Goal: Task Accomplishment & Management: Use online tool/utility

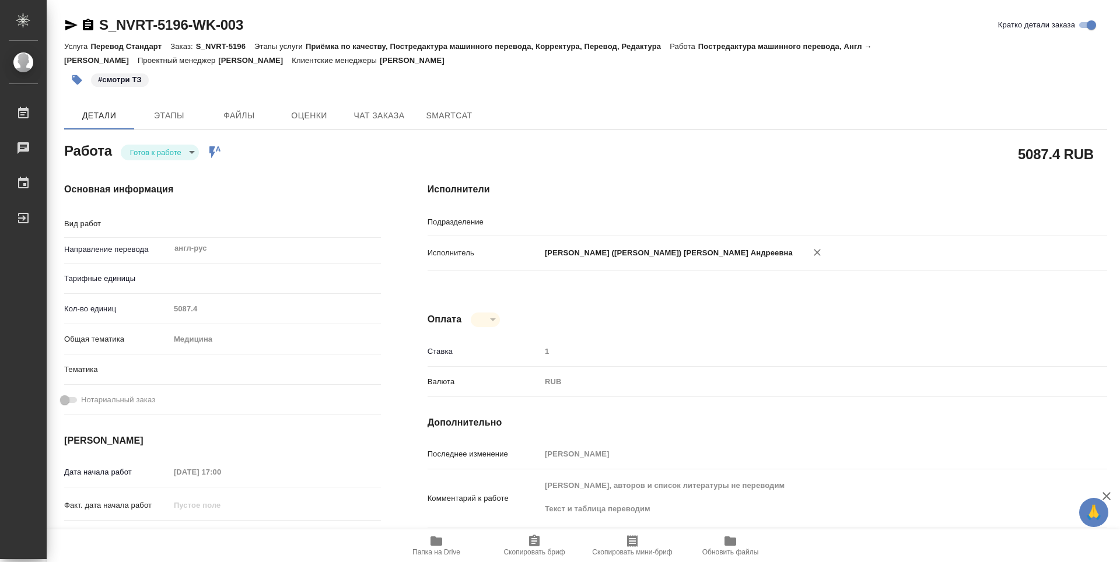
type textarea "Постредактура машинного перевода"
type textarea "x"
type input "MedLinguists"
type textarea "x"
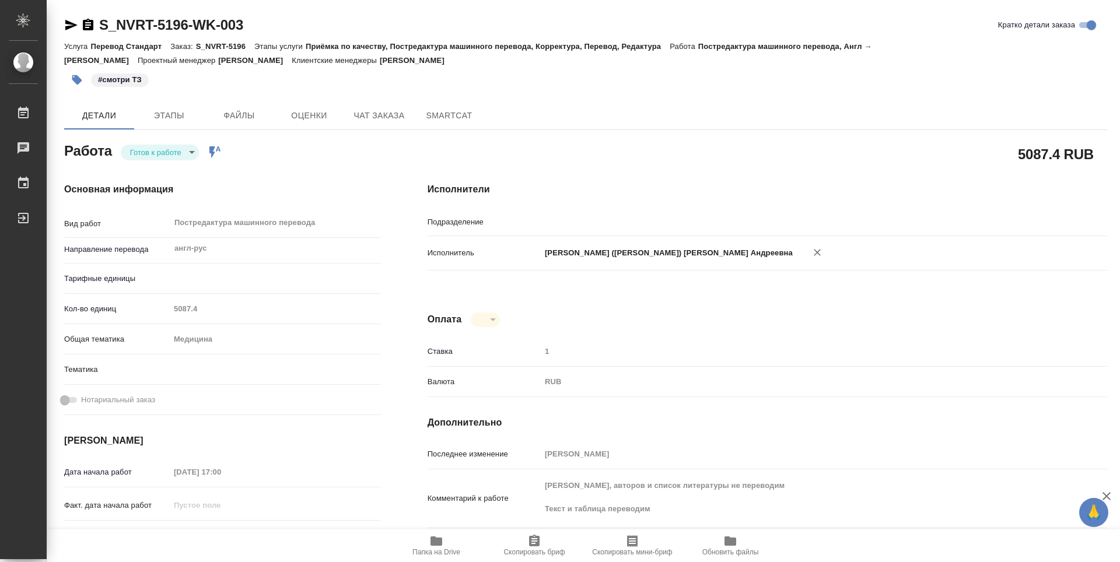
type textarea "x"
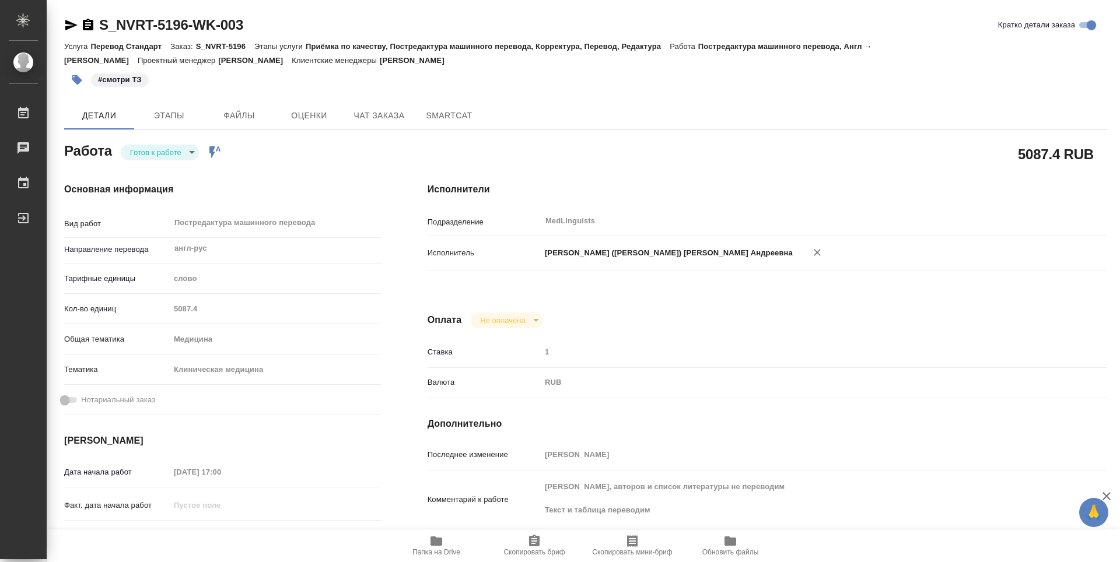
type textarea "x"
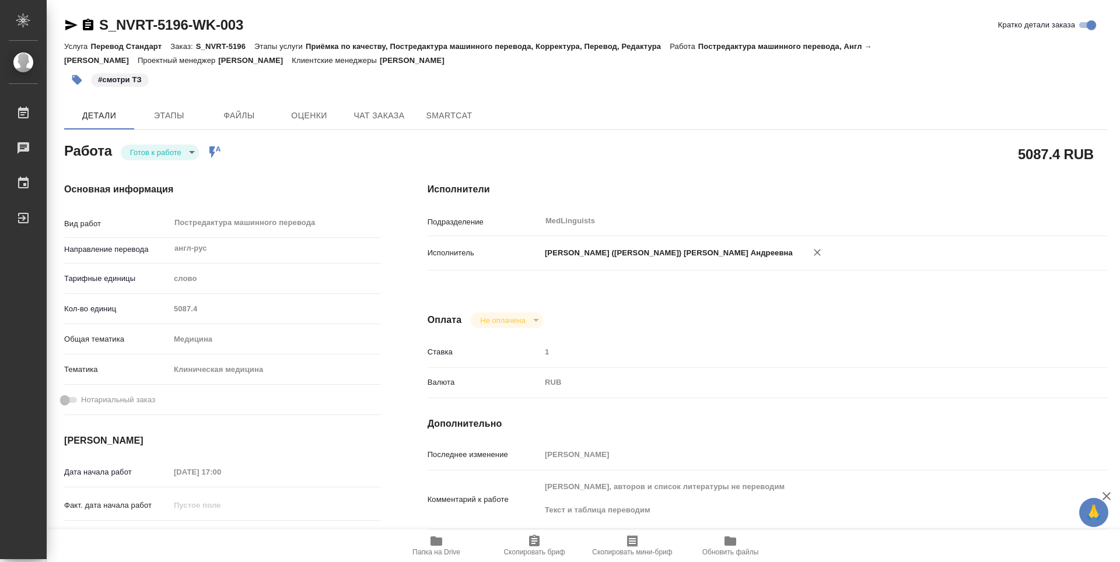
type textarea "x"
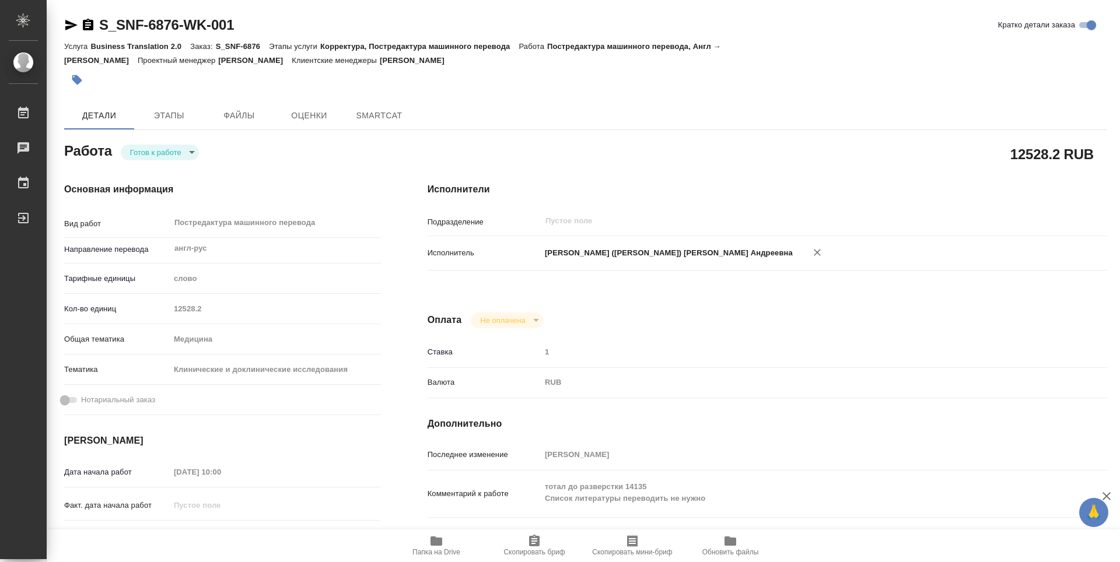
type textarea "x"
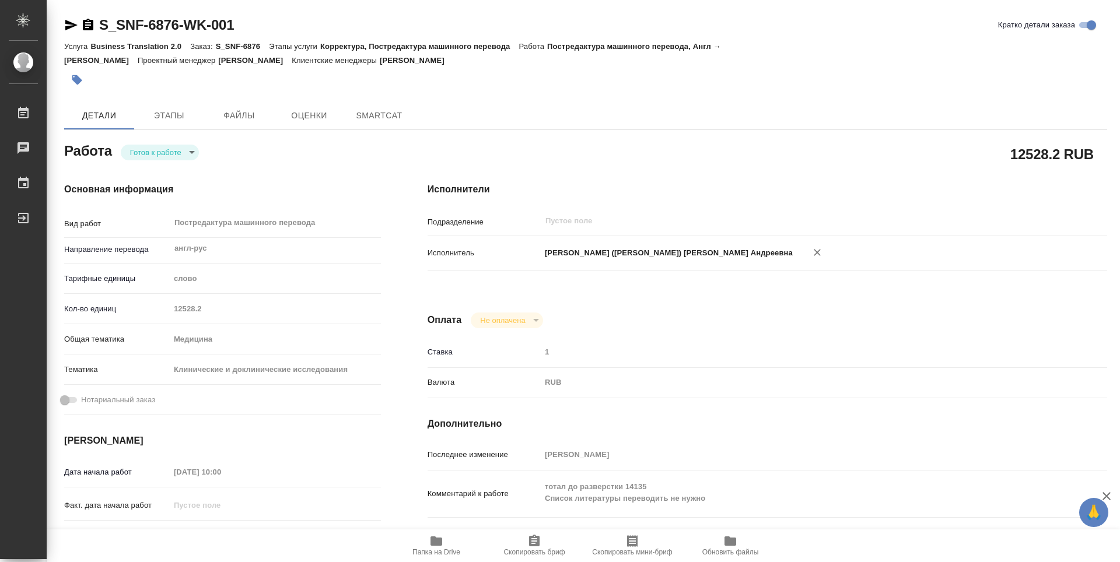
type textarea "x"
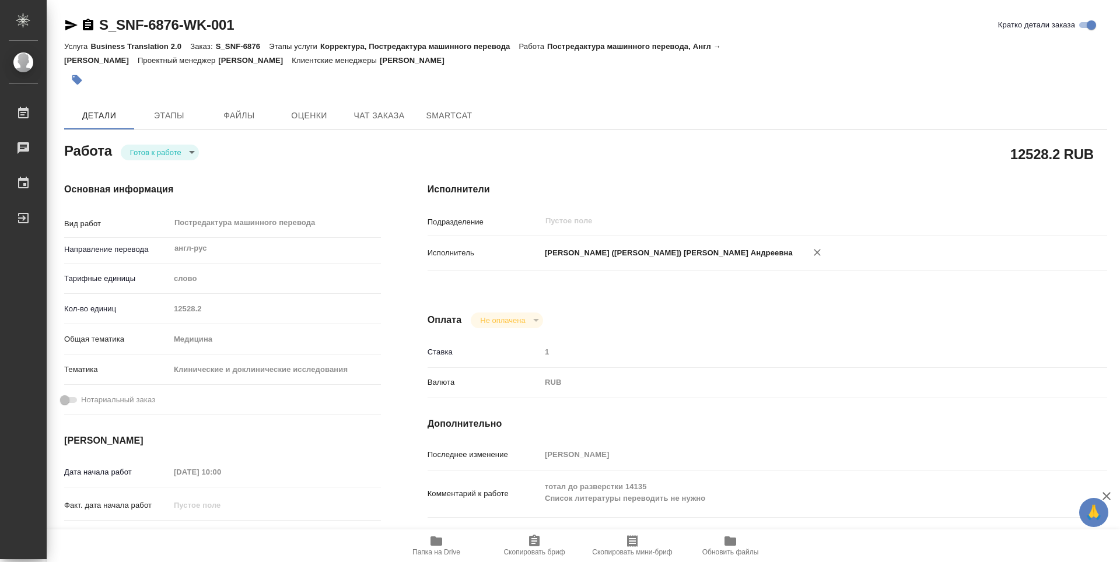
type textarea "x"
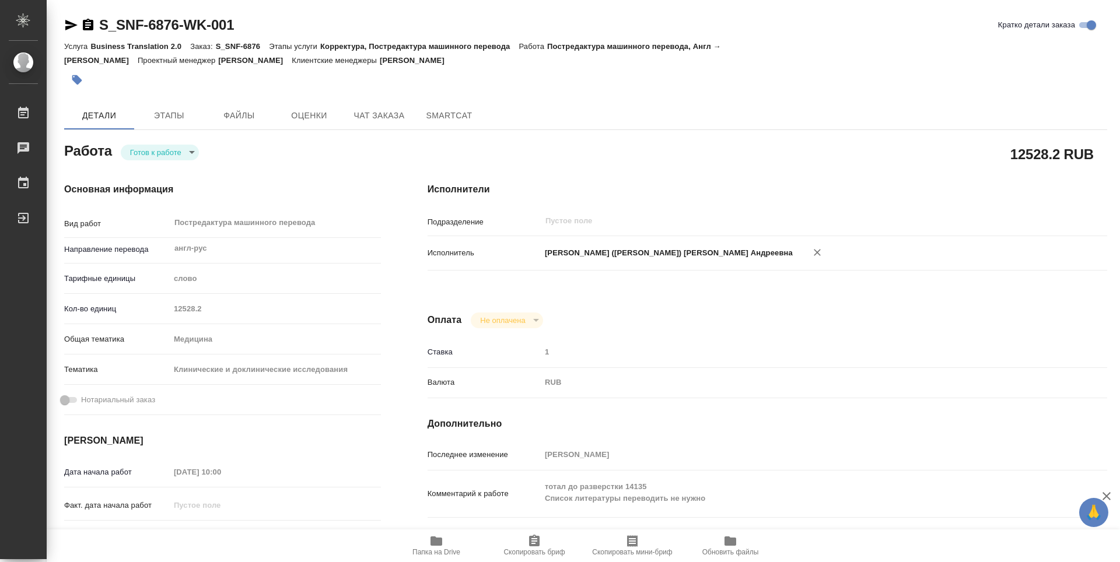
type textarea "x"
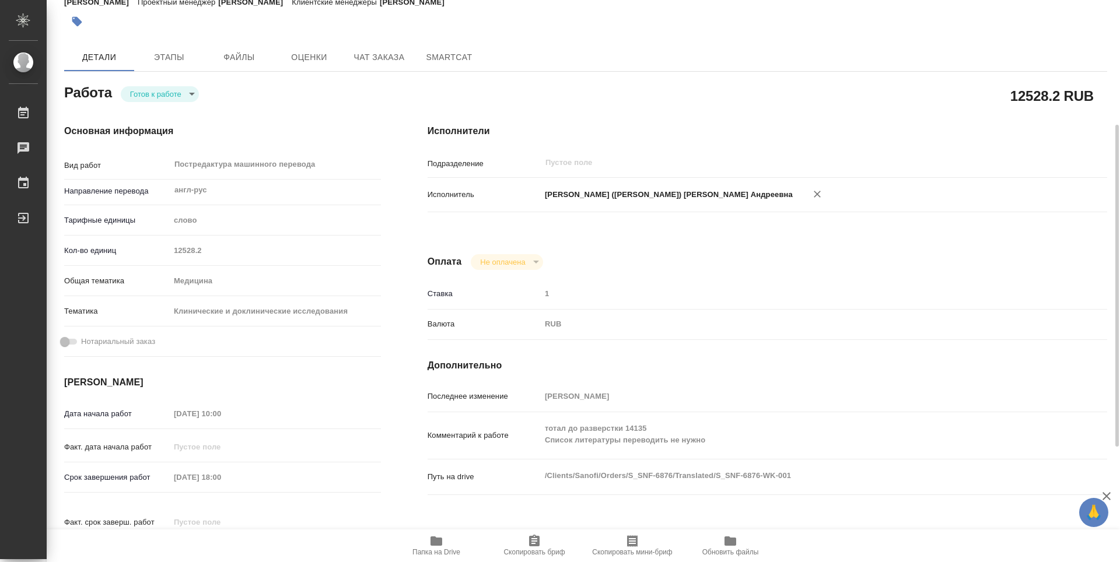
scroll to position [117, 0]
